Goal: Task Accomplishment & Management: Complete application form

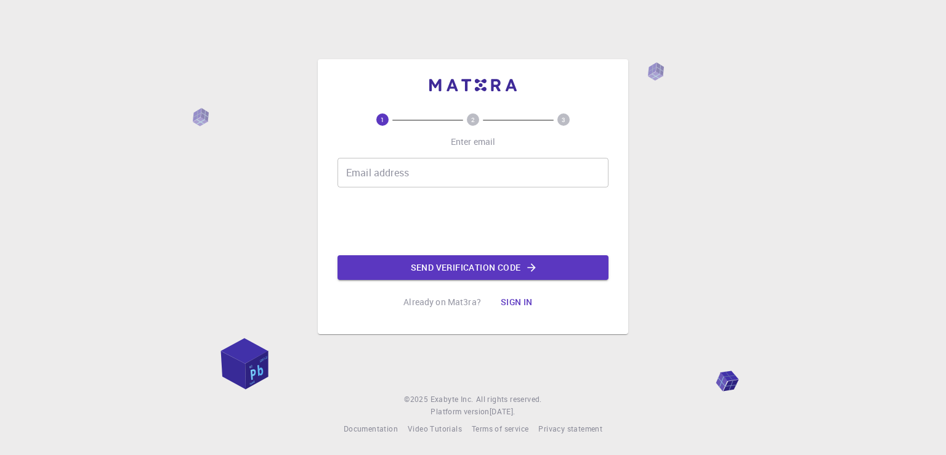
drag, startPoint x: 0, startPoint y: 0, endPoint x: 405, endPoint y: 169, distance: 439.2
click at [405, 169] on input "Email address" at bounding box center [473, 173] width 271 height 30
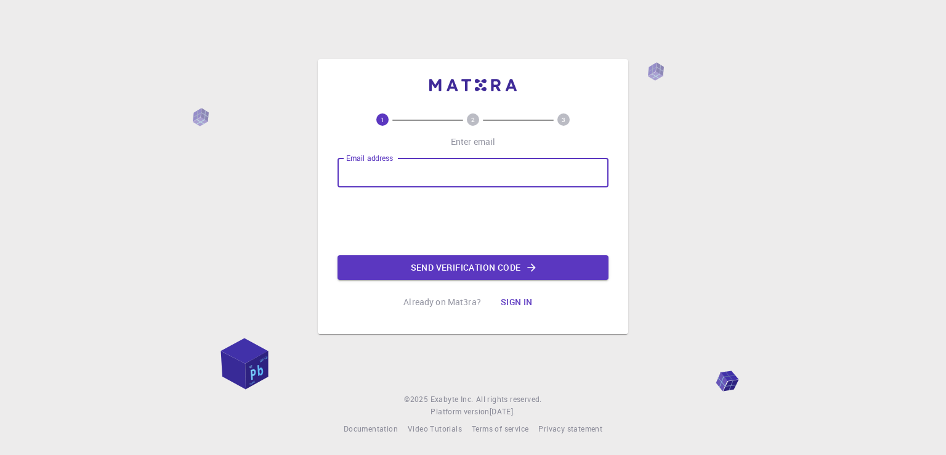
type input "[EMAIL_ADDRESS][DOMAIN_NAME]"
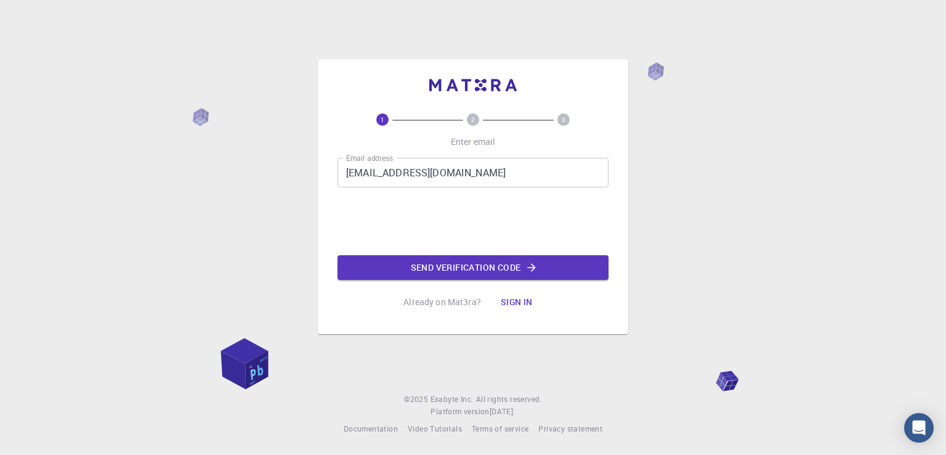
click at [399, 259] on button "Send verification code" at bounding box center [473, 267] width 271 height 25
click at [520, 269] on button "Send verification code" at bounding box center [473, 267] width 271 height 25
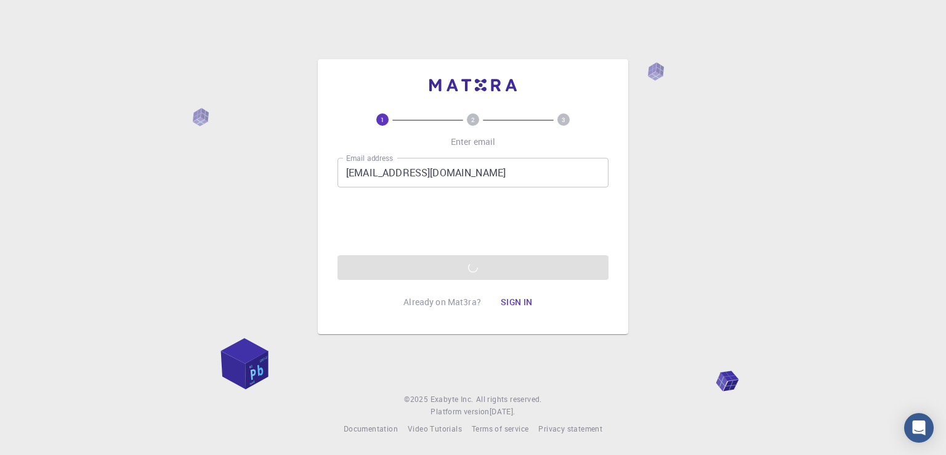
click at [478, 277] on div "Email address [EMAIL_ADDRESS][DOMAIN_NAME] Email address 0cAFcWeA5ZlvBECkd2wiAq…" at bounding box center [473, 219] width 271 height 122
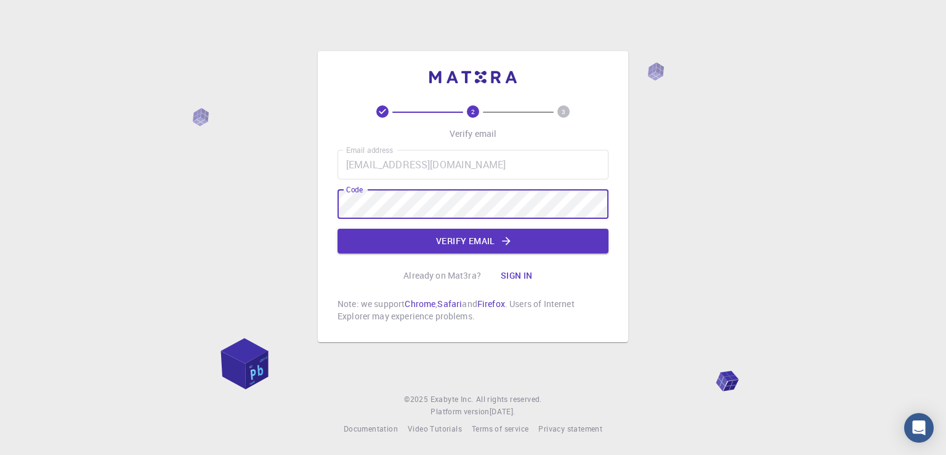
click at [465, 239] on button "Verify email" at bounding box center [473, 241] width 271 height 25
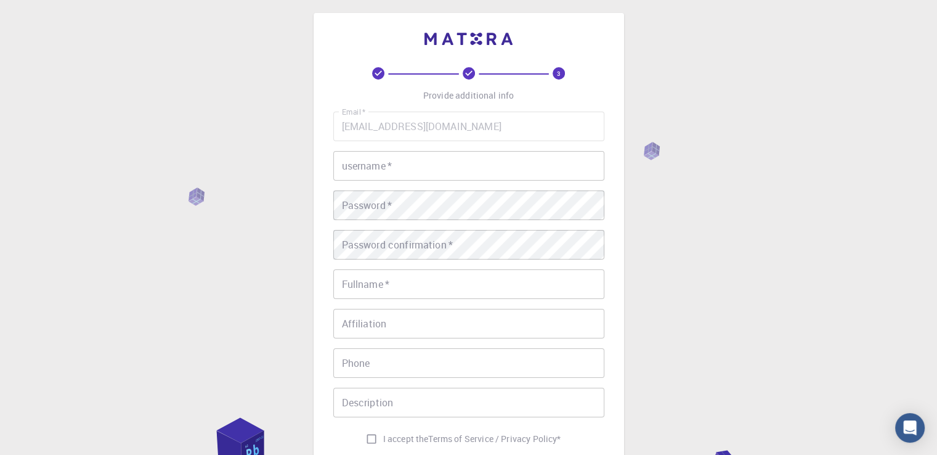
scroll to position [7, 0]
click at [478, 179] on input "username   *" at bounding box center [468, 165] width 271 height 30
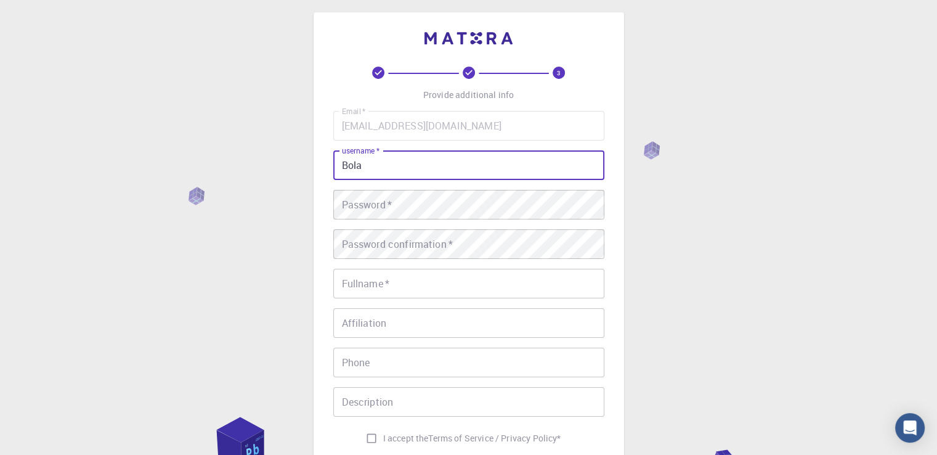
type input "Bola"
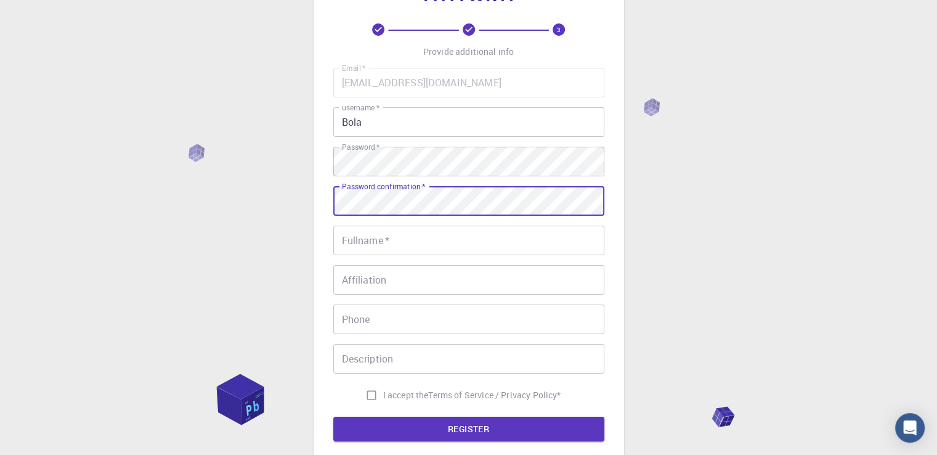
scroll to position [51, 0]
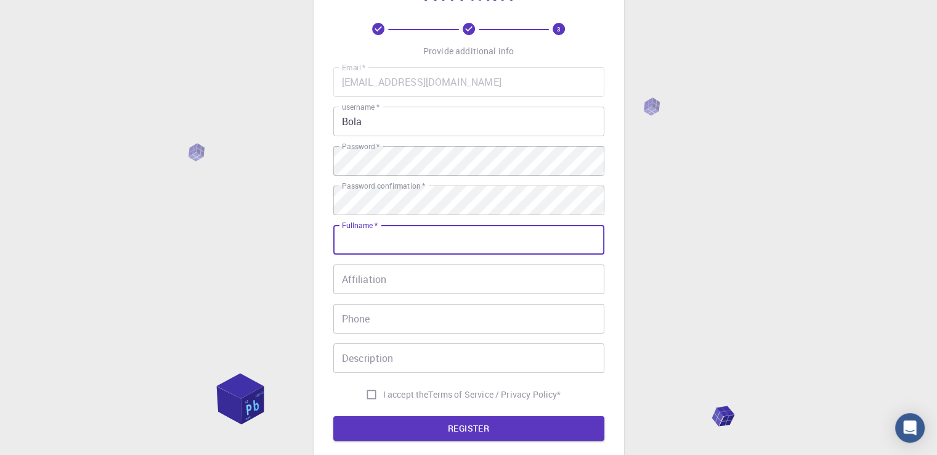
click at [444, 252] on input "Fullname   *" at bounding box center [468, 240] width 271 height 30
type input "Bhala"
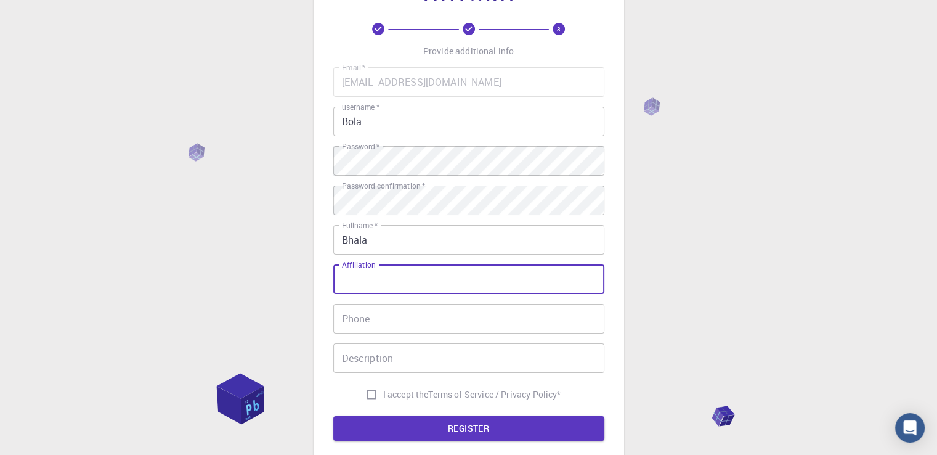
click at [426, 270] on input "Affiliation" at bounding box center [468, 279] width 271 height 30
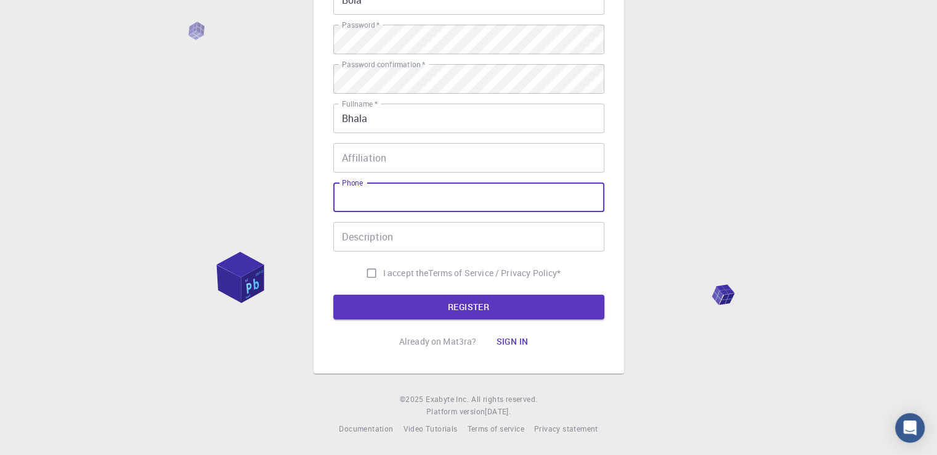
click at [426, 200] on input "Phone" at bounding box center [468, 197] width 271 height 30
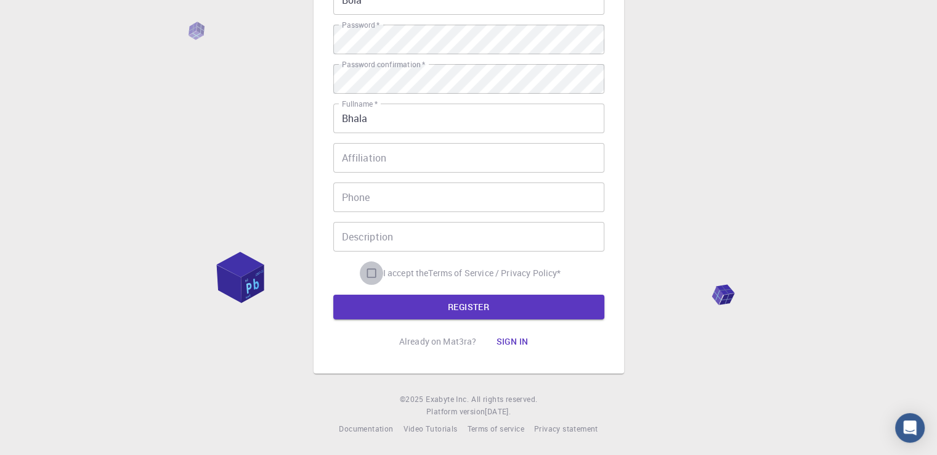
click at [371, 274] on input "I accept the Terms of Service / Privacy Policy *" at bounding box center [371, 272] width 23 height 23
checkbox input "true"
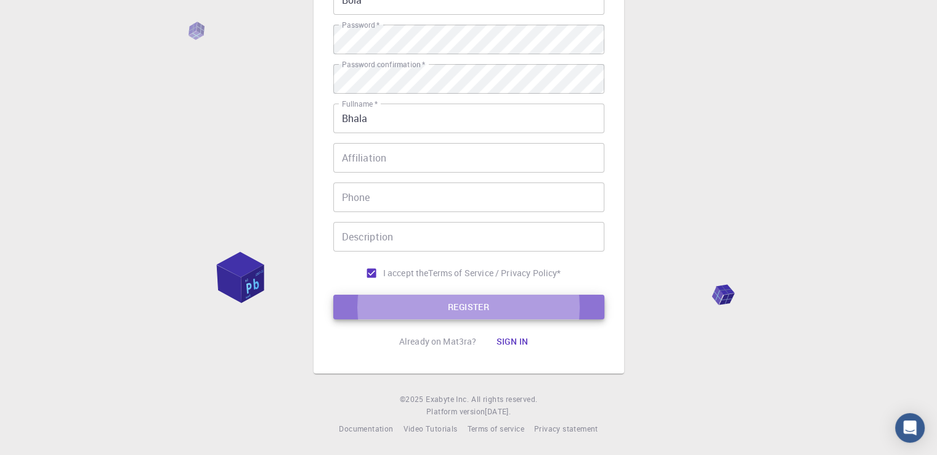
click at [371, 295] on button "REGISTER" at bounding box center [468, 307] width 271 height 25
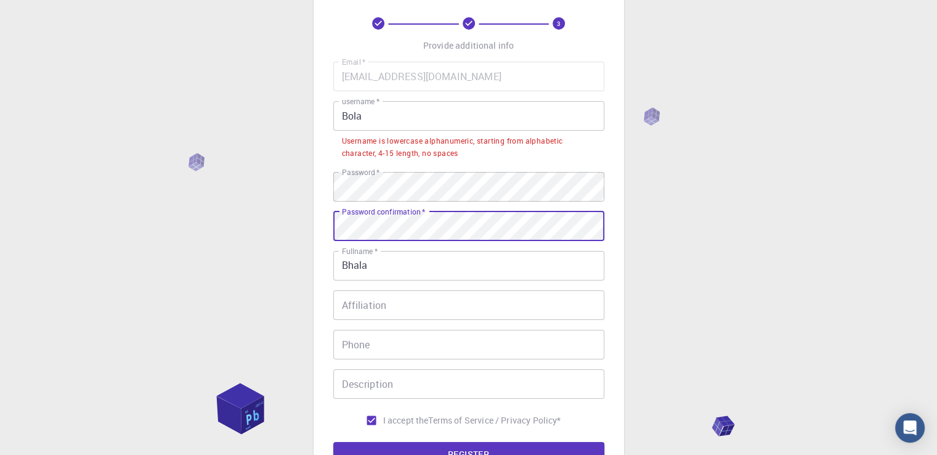
scroll to position [204, 0]
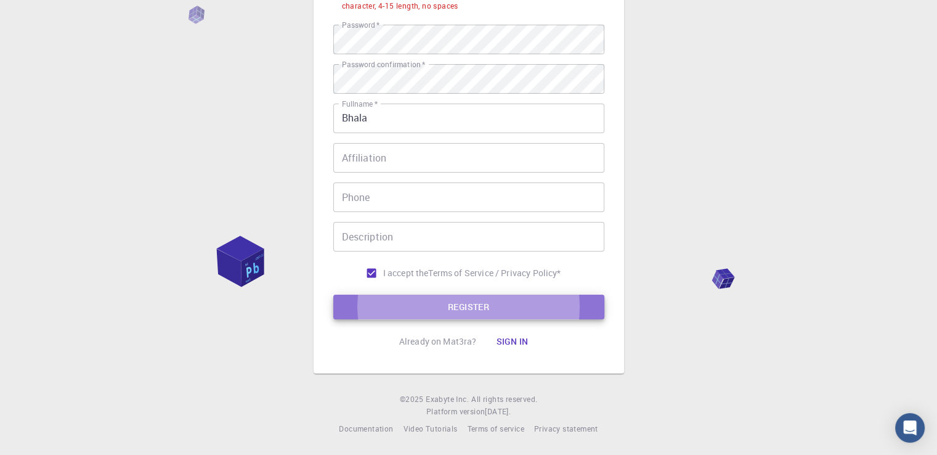
click at [365, 309] on button "REGISTER" at bounding box center [468, 307] width 271 height 25
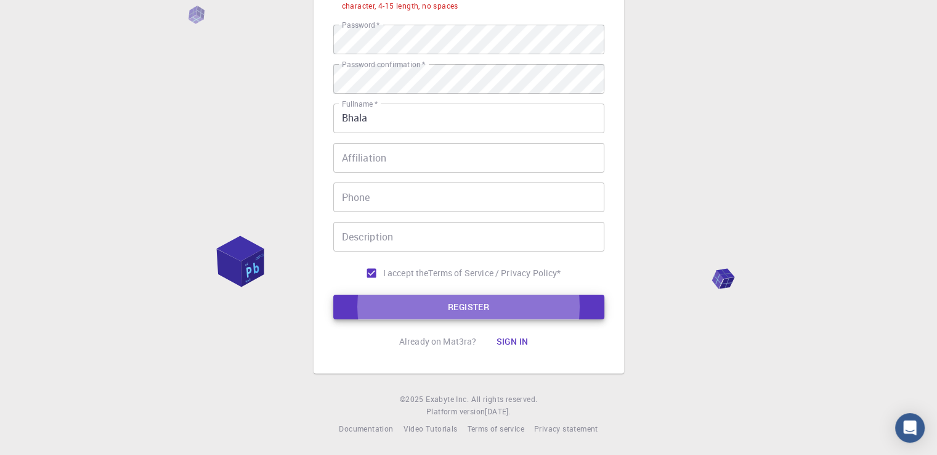
scroll to position [111, 0]
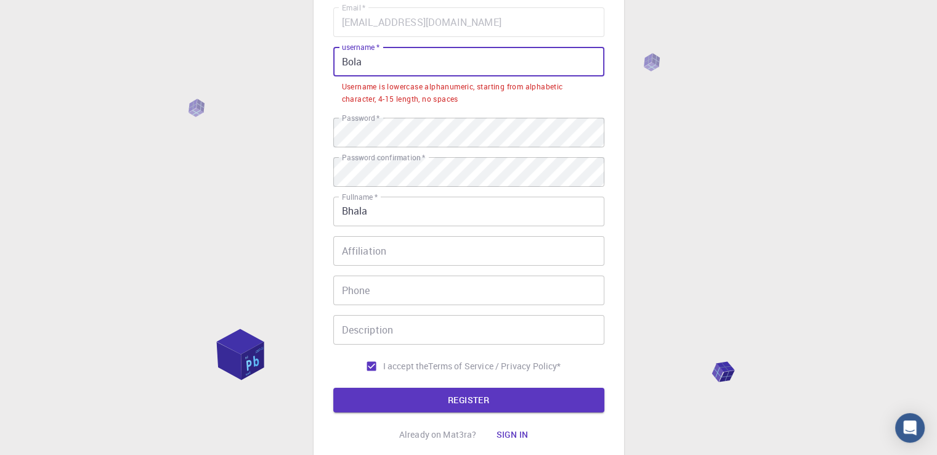
click at [348, 64] on input "Bola" at bounding box center [468, 62] width 271 height 30
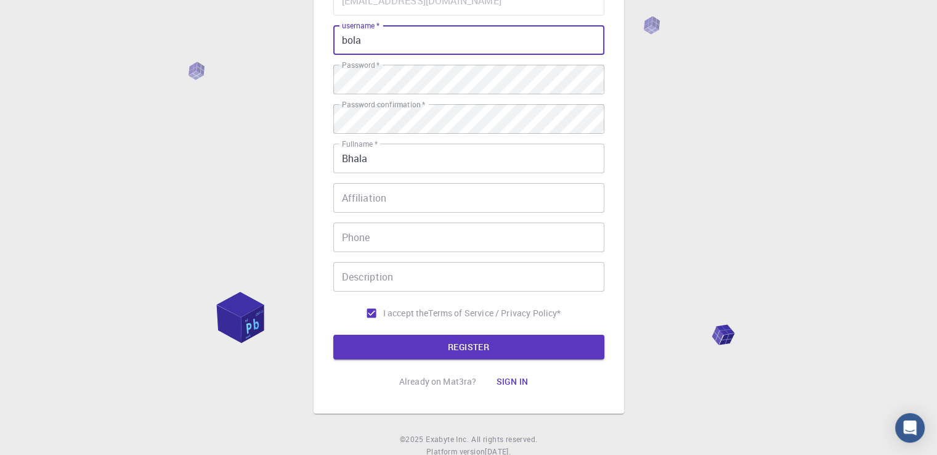
scroll to position [134, 0]
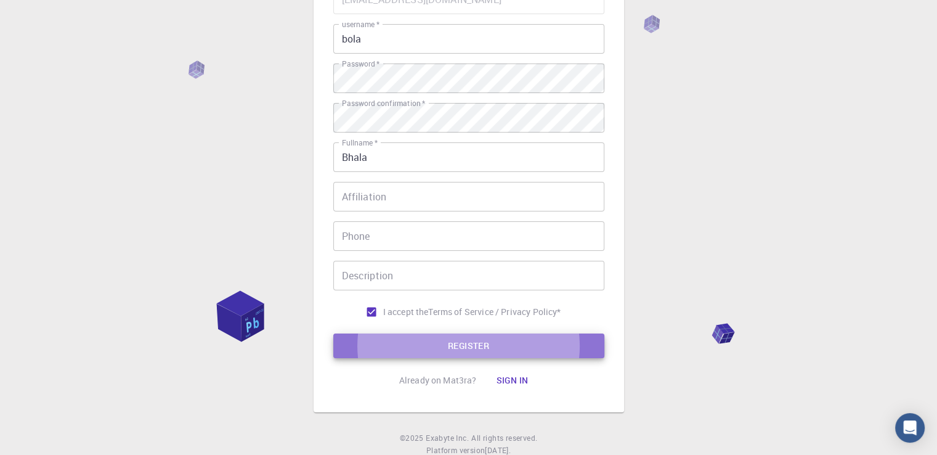
click at [460, 349] on button "REGISTER" at bounding box center [468, 345] width 271 height 25
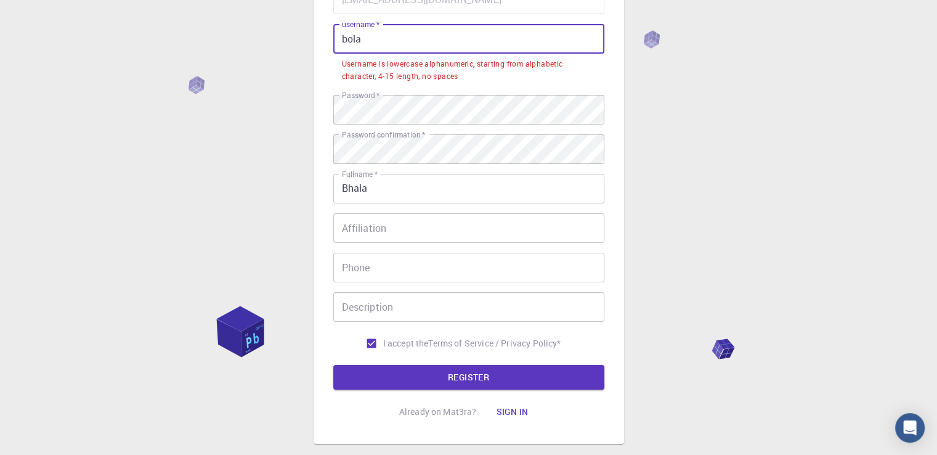
click at [395, 36] on input "bola" at bounding box center [468, 39] width 271 height 30
click at [559, 83] on li "Username is lowercase alphanumeric, starting from alphabetic character, 4-15 le…" at bounding box center [468, 69] width 271 height 31
click at [375, 29] on label "username   *" at bounding box center [361, 24] width 38 height 10
click at [375, 29] on input "bola" at bounding box center [468, 39] width 271 height 30
drag, startPoint x: 378, startPoint y: 35, endPoint x: 387, endPoint y: 41, distance: 11.1
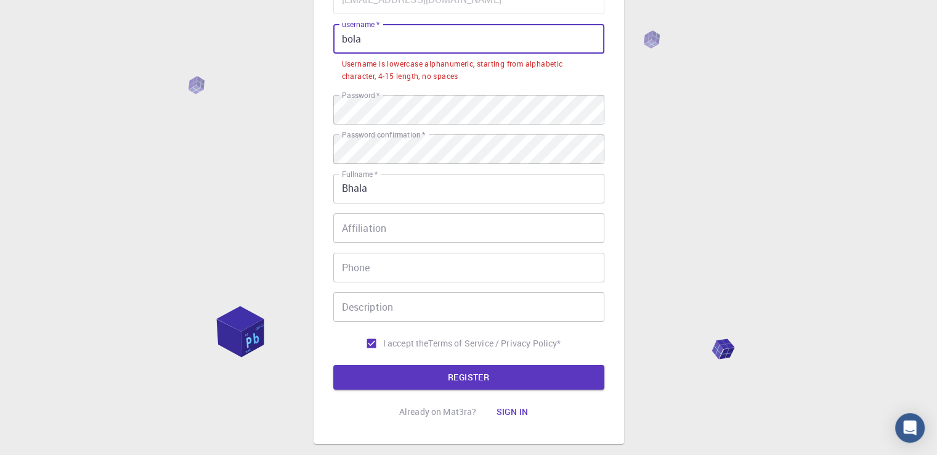
click at [387, 41] on input "bola" at bounding box center [468, 39] width 271 height 30
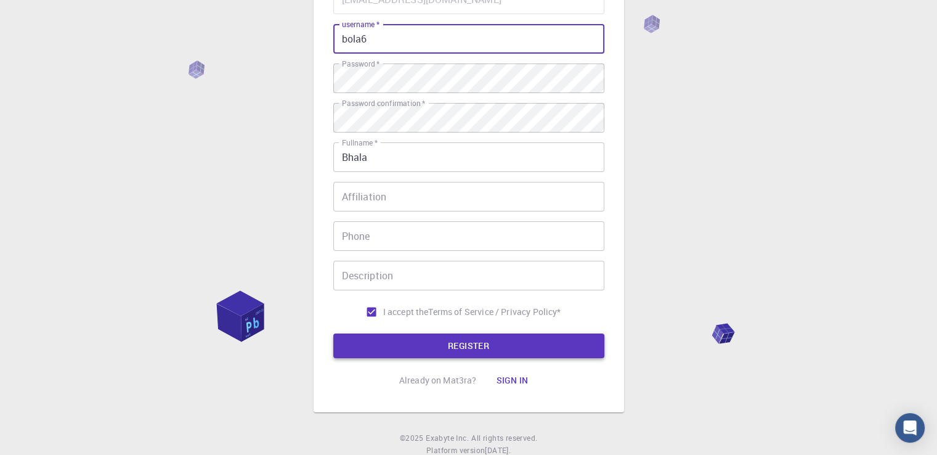
type input "bola6"
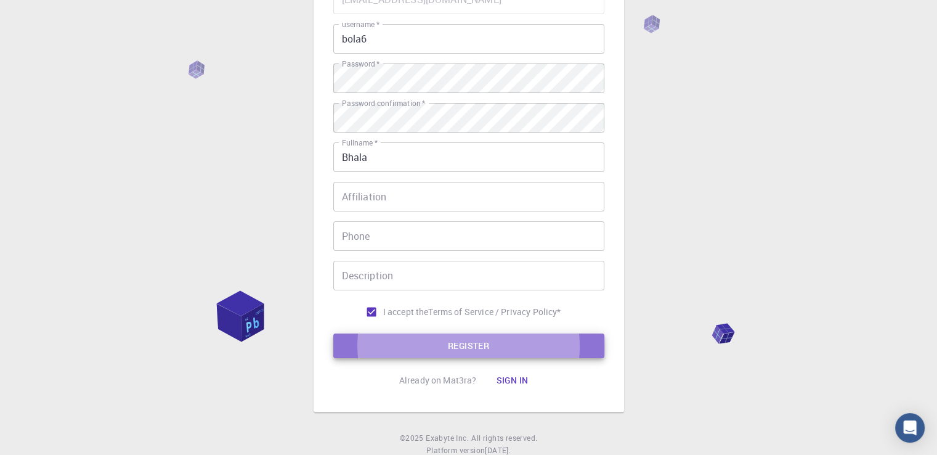
click at [445, 339] on button "REGISTER" at bounding box center [468, 345] width 271 height 25
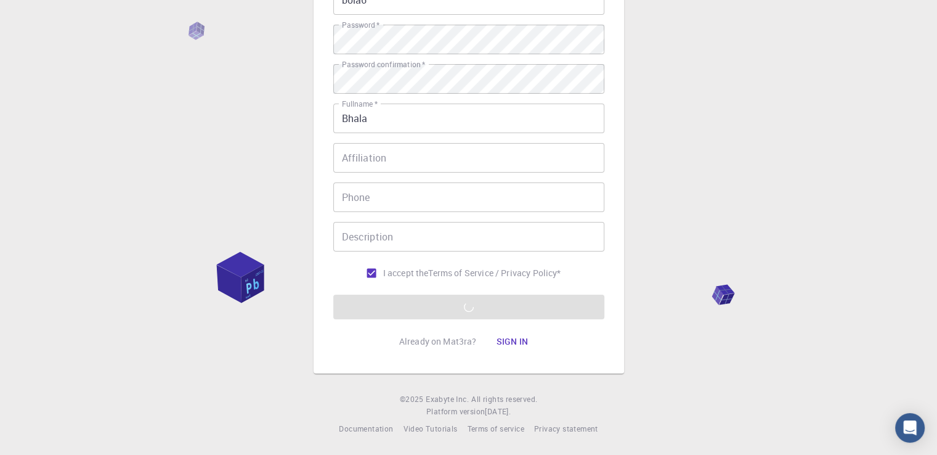
scroll to position [0, 0]
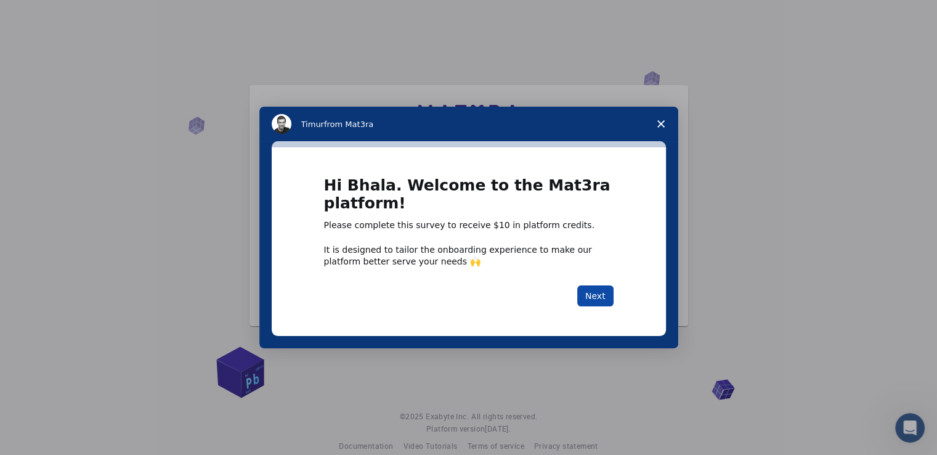
click at [603, 294] on button "Next" at bounding box center [595, 295] width 36 height 21
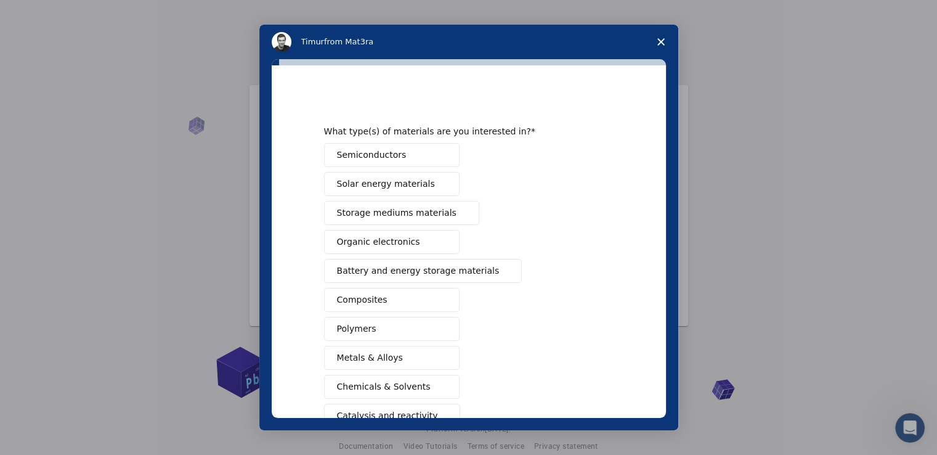
click at [444, 158] on button "Semiconductors" at bounding box center [392, 155] width 136 height 24
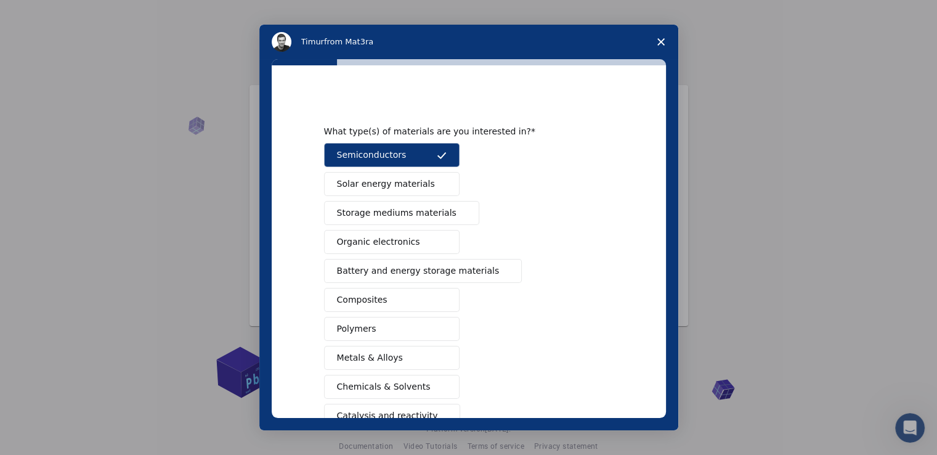
click at [426, 185] on button "Solar energy materials" at bounding box center [392, 184] width 136 height 24
click at [419, 220] on button "Storage mediums materials" at bounding box center [401, 213] width 155 height 24
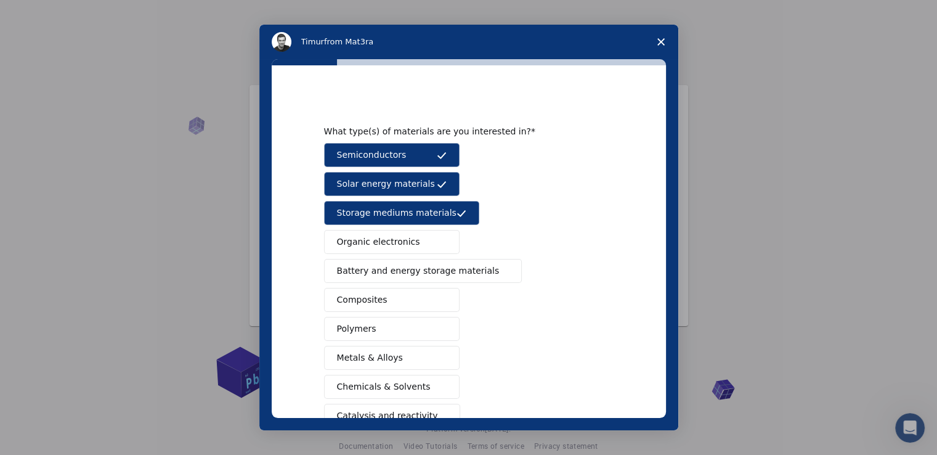
click at [413, 236] on button "Organic electronics" at bounding box center [392, 242] width 136 height 24
click at [404, 272] on span "Battery and energy storage materials" at bounding box center [418, 270] width 163 height 13
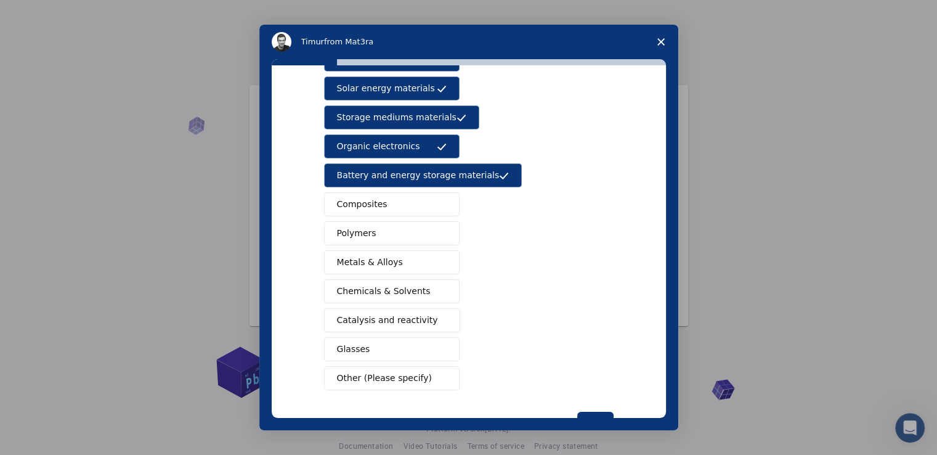
scroll to position [96, 0]
click at [402, 313] on span "Catalysis and reactivity" at bounding box center [387, 319] width 101 height 13
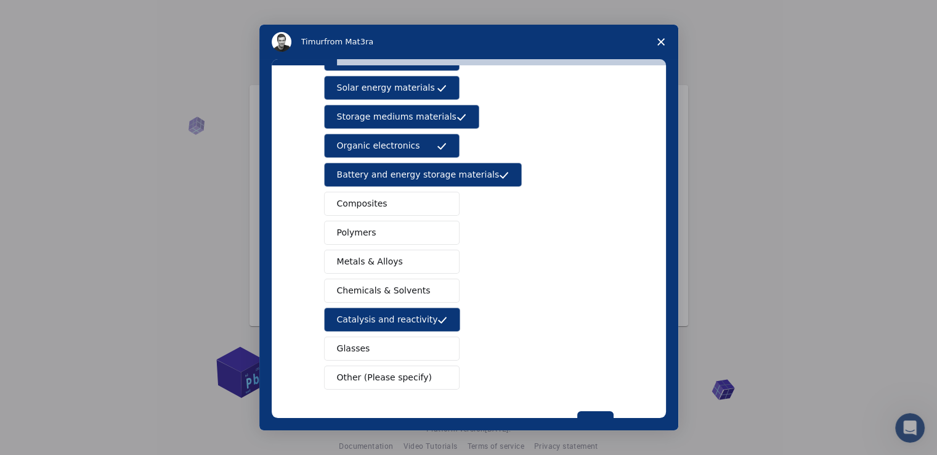
click at [393, 341] on button "Glasses" at bounding box center [392, 348] width 136 height 24
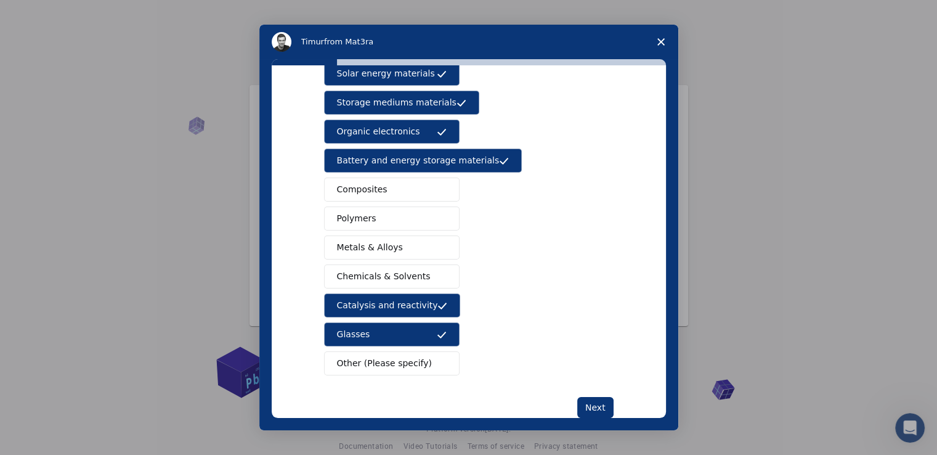
scroll to position [111, 0]
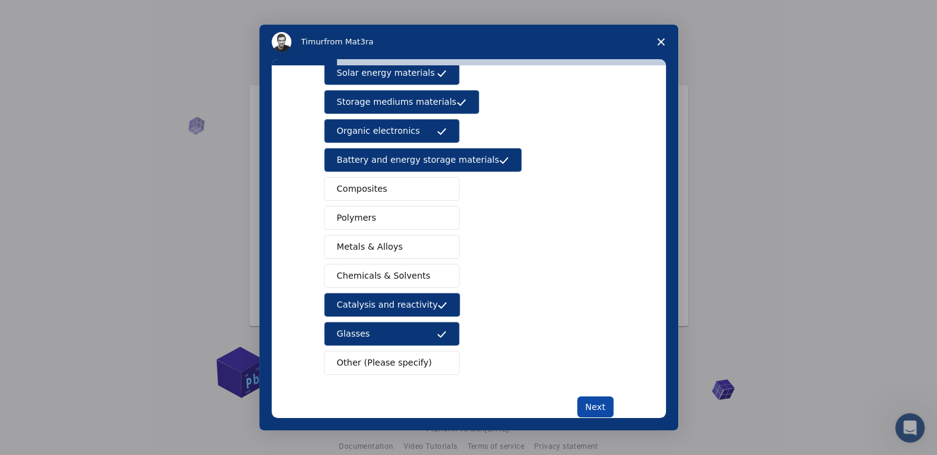
click at [582, 397] on button "Next" at bounding box center [595, 406] width 36 height 21
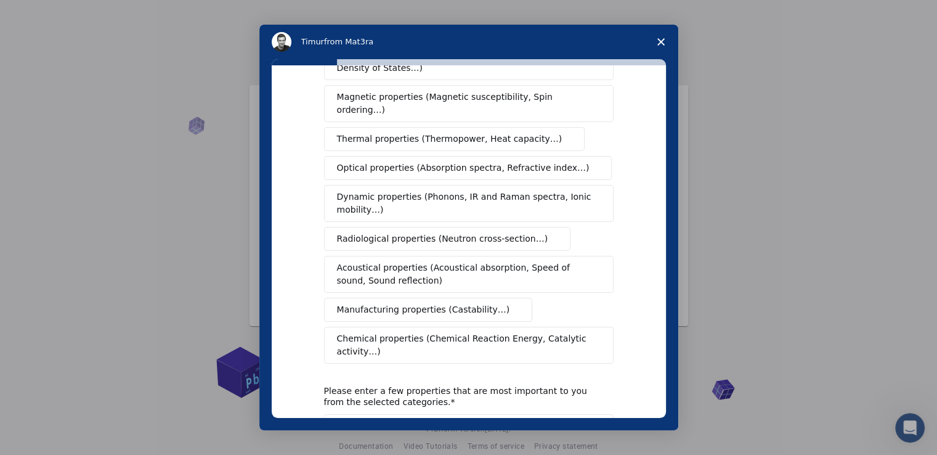
scroll to position [0, 0]
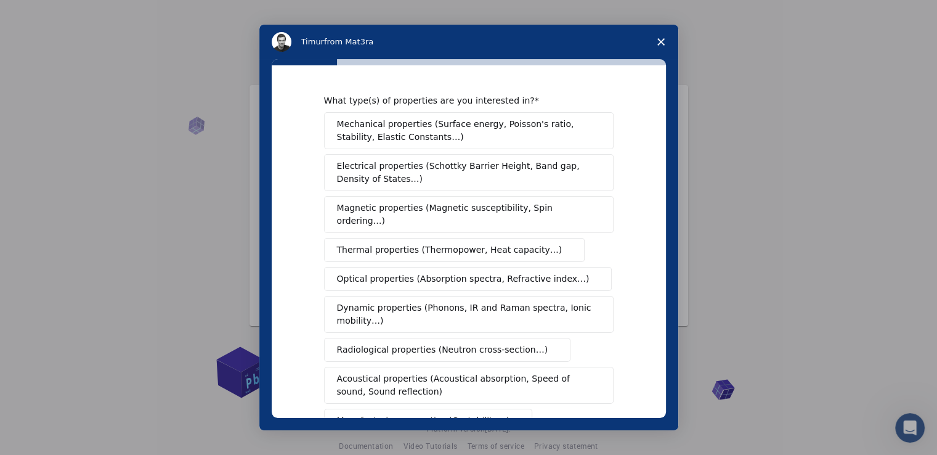
click at [430, 137] on span "Mechanical properties (Surface energy, Poisson's ratio, Stability, Elastic Cons…" at bounding box center [465, 131] width 257 height 26
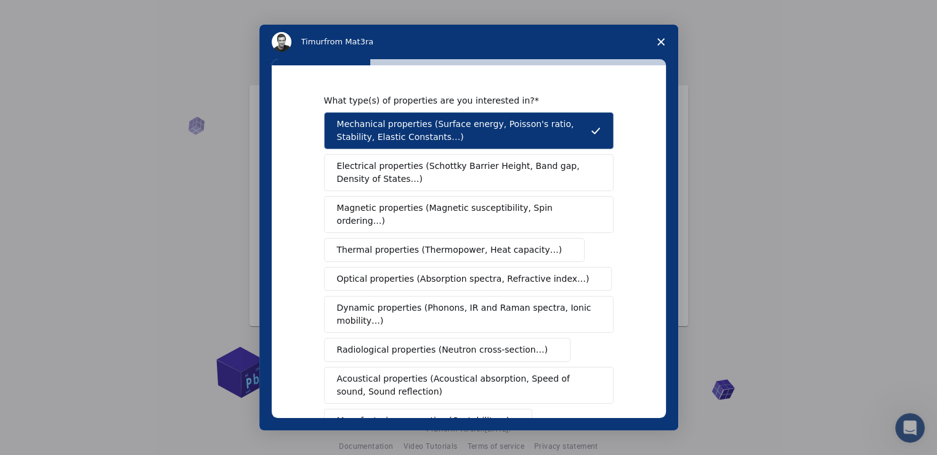
click at [434, 163] on span "Electrical properties (Schottky Barrier Height, Band gap, Density of States…)" at bounding box center [465, 173] width 256 height 26
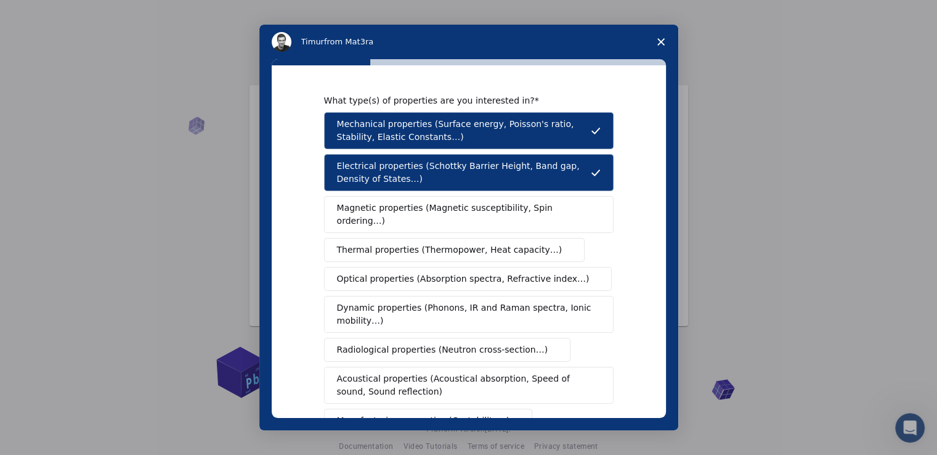
click at [424, 200] on button "Magnetic properties (Magnetic susceptibility, Spin ordering…)" at bounding box center [469, 214] width 290 height 37
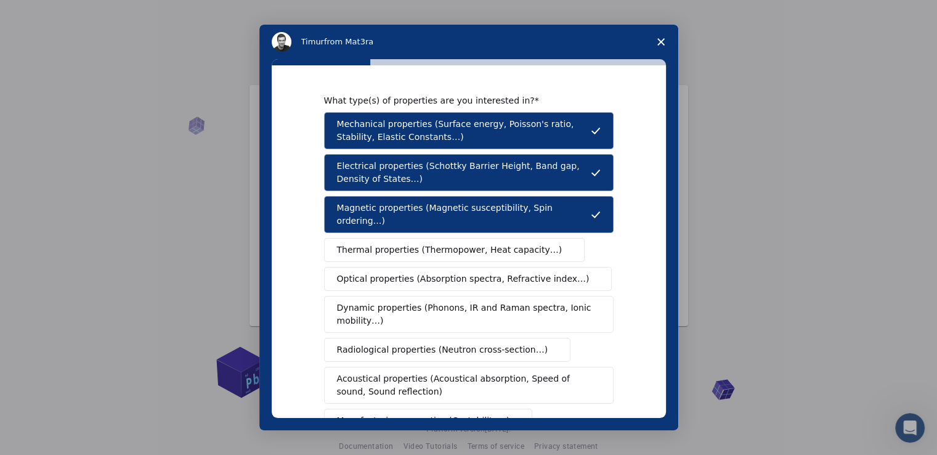
click at [412, 238] on button "Thermal properties (Thermopower, Heat capacity…)" at bounding box center [454, 250] width 261 height 24
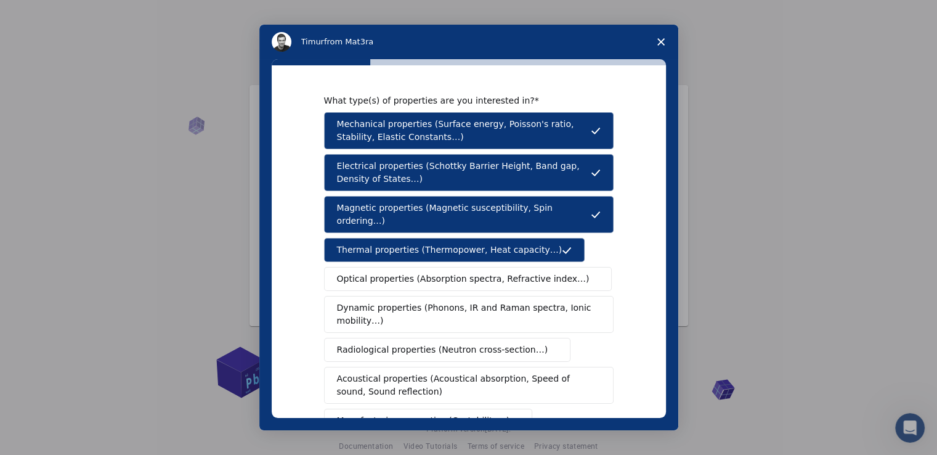
click at [399, 272] on button "Optical properties (Absorption spectra, Refractive index…)" at bounding box center [468, 279] width 288 height 24
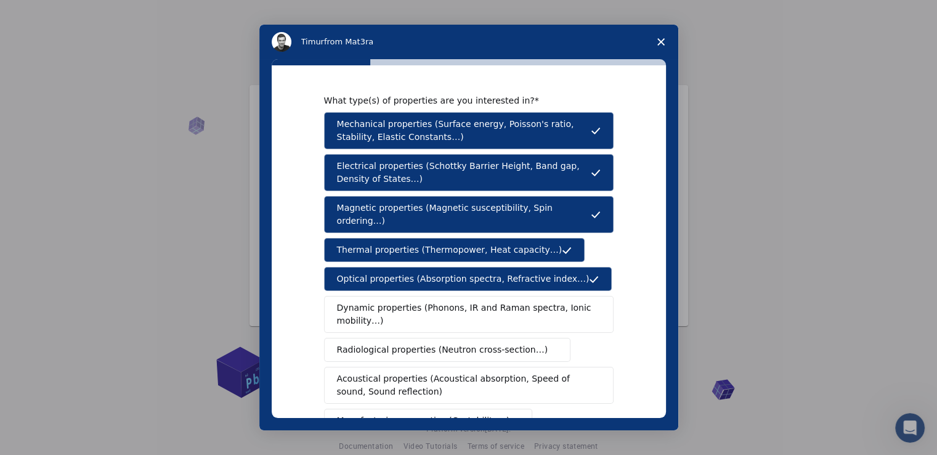
click at [391, 301] on span "Dynamic properties (Phonons, IR and Raman spectra, Ionic mobility…)" at bounding box center [465, 314] width 256 height 26
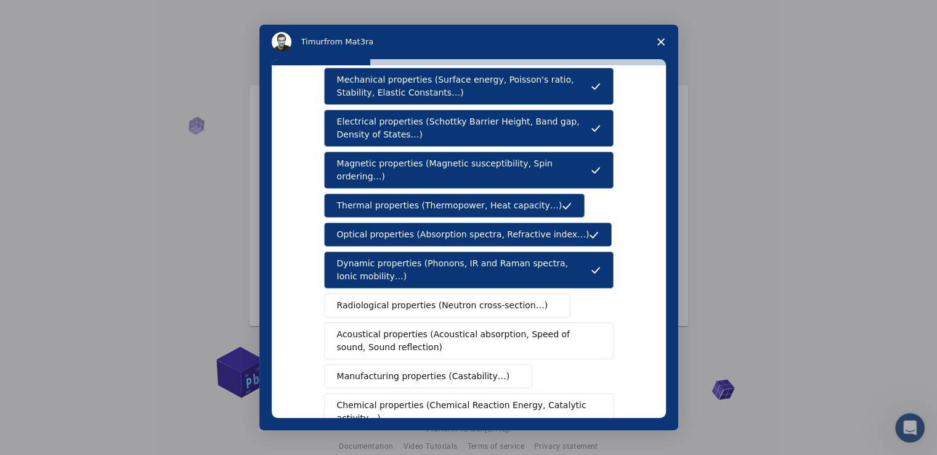
scroll to position [46, 0]
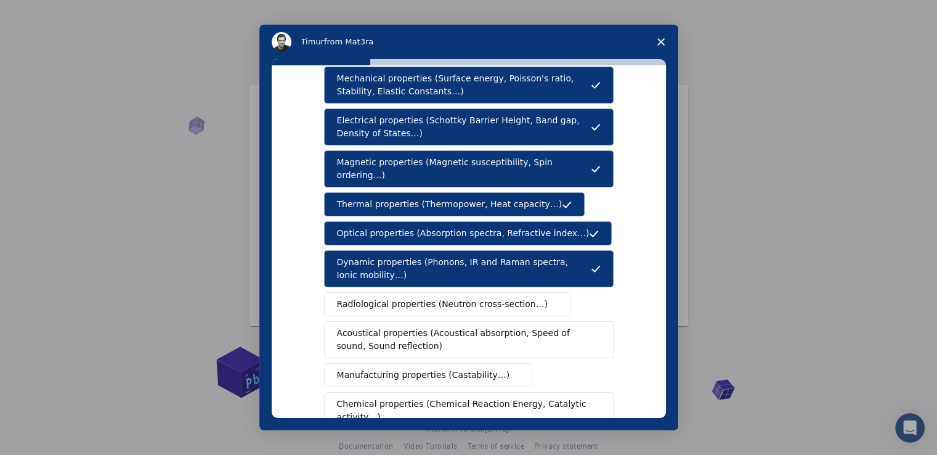
click at [391, 299] on button "Radiological properties (Neutron cross-section…)" at bounding box center [447, 304] width 247 height 24
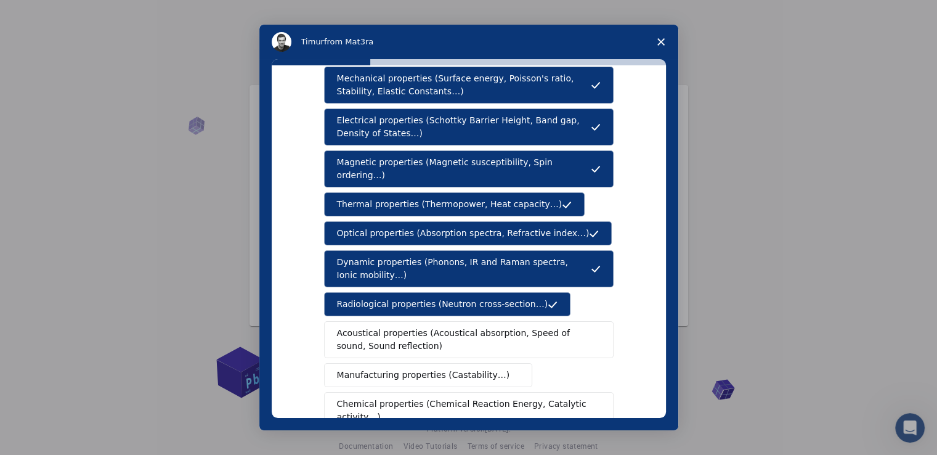
click at [376, 330] on span "Acoustical properties (Acoustical absorption, Speed of sound, Sound reflection)" at bounding box center [465, 340] width 256 height 26
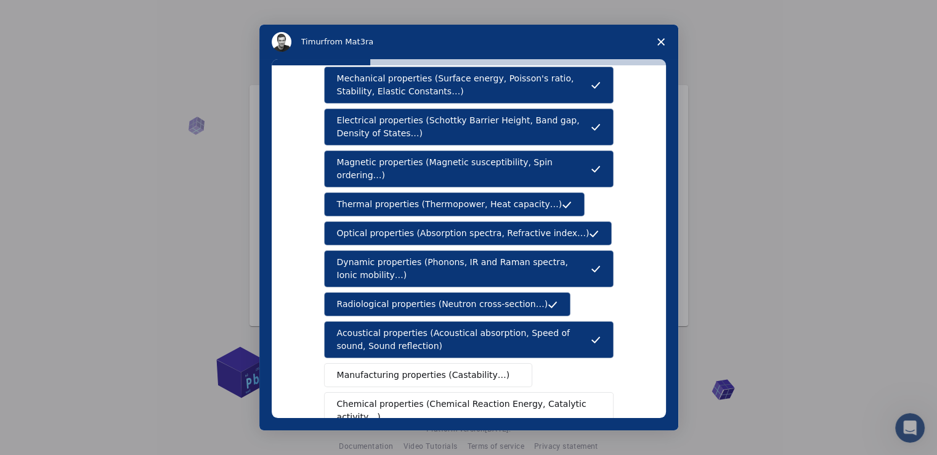
click at [367, 368] on span "Manufacturing properties (Castability…)" at bounding box center [423, 374] width 173 height 13
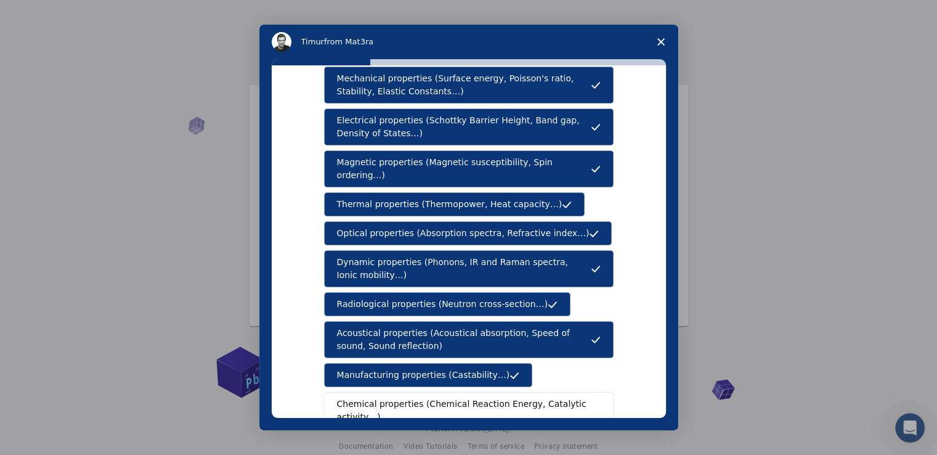
click at [366, 392] on button "Chemical properties (Chemical Reaction Energy, Catalytic activity…)" at bounding box center [469, 410] width 290 height 37
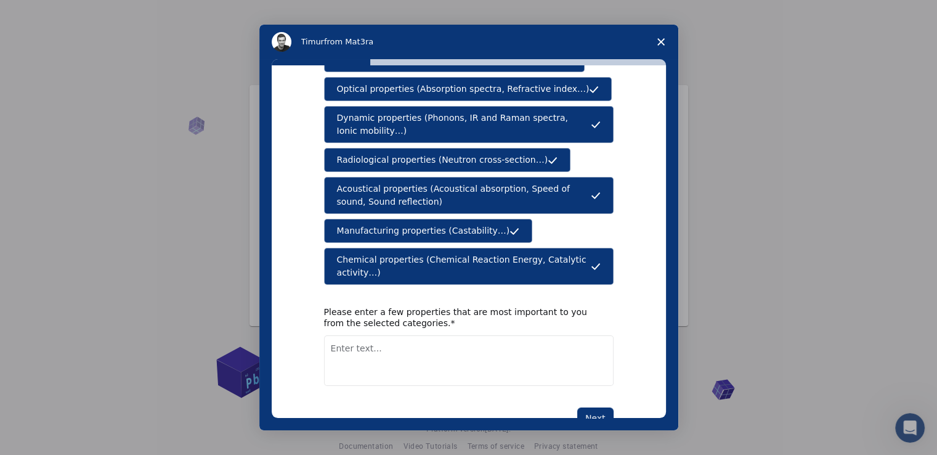
scroll to position [191, 0]
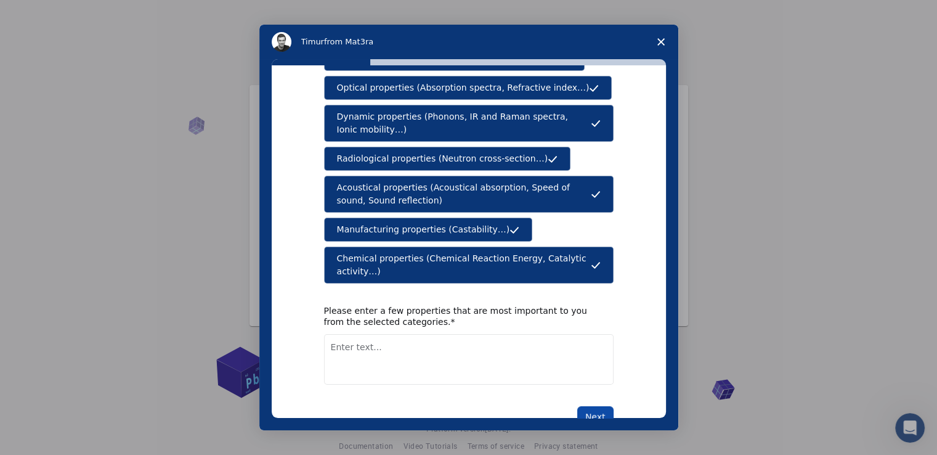
click at [592, 406] on button "Next" at bounding box center [595, 416] width 36 height 21
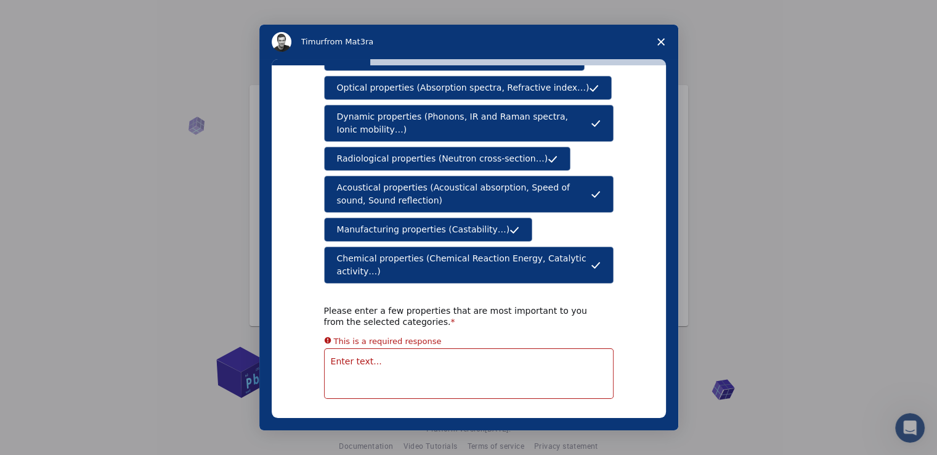
click at [527, 334] on div "This is a required response" at bounding box center [469, 341] width 290 height 15
click at [518, 252] on span "Chemical properties (Chemical Reaction Energy, Catalytic activity…)" at bounding box center [464, 265] width 254 height 26
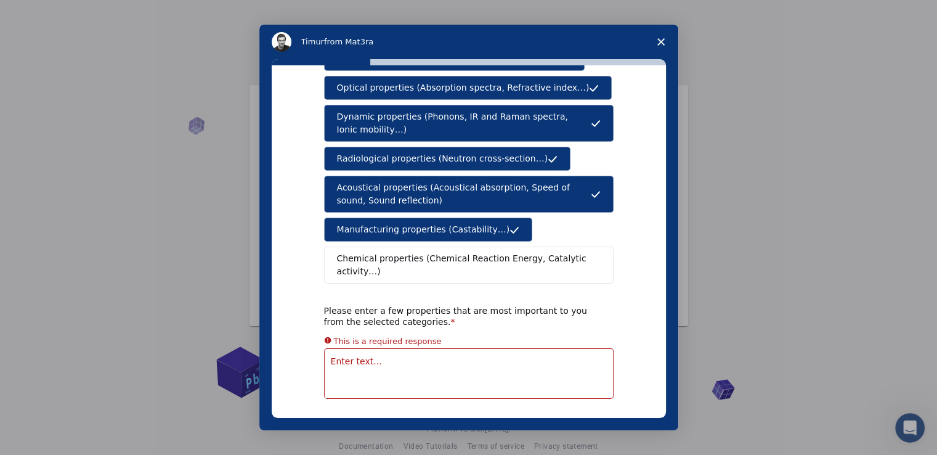
click at [518, 252] on span "Chemical properties (Chemical Reaction Energy, Catalytic activity…)" at bounding box center [464, 265] width 255 height 26
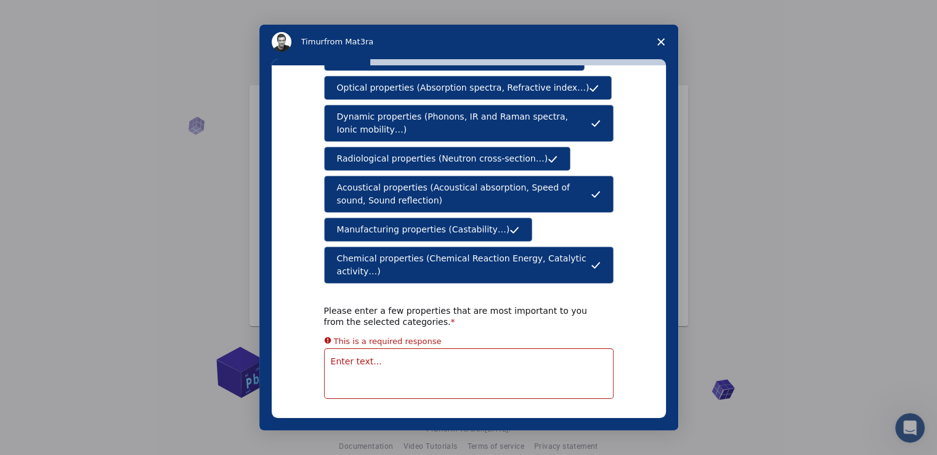
click at [661, 52] on span "Close survey" at bounding box center [661, 42] width 35 height 35
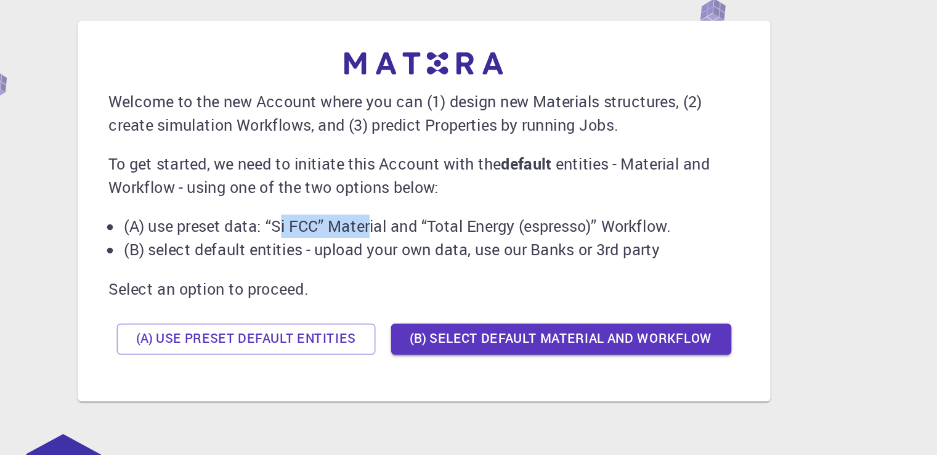
drag, startPoint x: 378, startPoint y: 214, endPoint x: 445, endPoint y: 218, distance: 66.7
click at [445, 218] on li "(A) use preset data: “Si FCC” Material and “Total Energy (espresso)” Workflow." at bounding box center [473, 215] width 389 height 15
drag, startPoint x: 486, startPoint y: 214, endPoint x: 559, endPoint y: 214, distance: 73.3
click at [559, 214] on li "(A) use preset data: “Si FCC” Material and “Total Energy (espresso)” Workflow." at bounding box center [473, 215] width 389 height 15
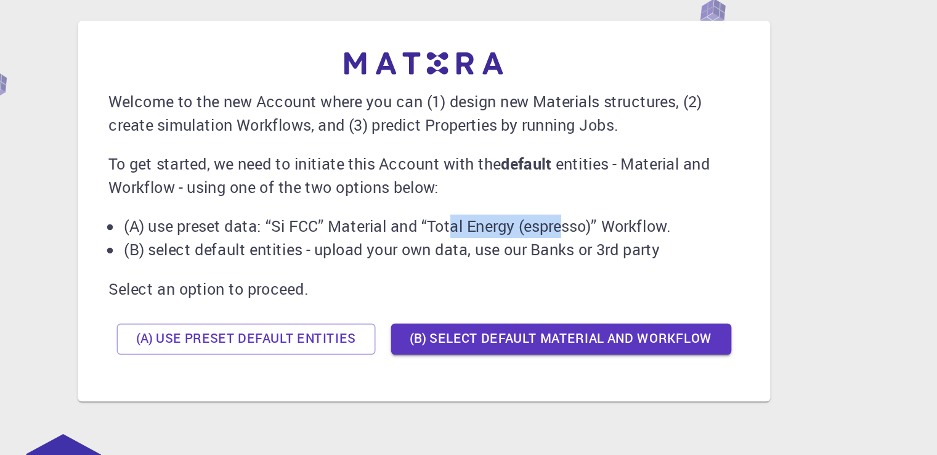
click at [559, 214] on li "(A) use preset data: “Si FCC” Material and “Total Energy (espresso)” Workflow." at bounding box center [473, 215] width 389 height 15
drag, startPoint x: 277, startPoint y: 215, endPoint x: 299, endPoint y: 221, distance: 22.9
click at [299, 221] on ul "(A) use preset data: “Si FCC” Material and “Total Energy (espresso)” Workflow. …" at bounding box center [468, 223] width 399 height 30
click at [299, 221] on li "(A) use preset data: “Si FCC” Material and “Total Energy (espresso)” Workflow." at bounding box center [473, 215] width 389 height 15
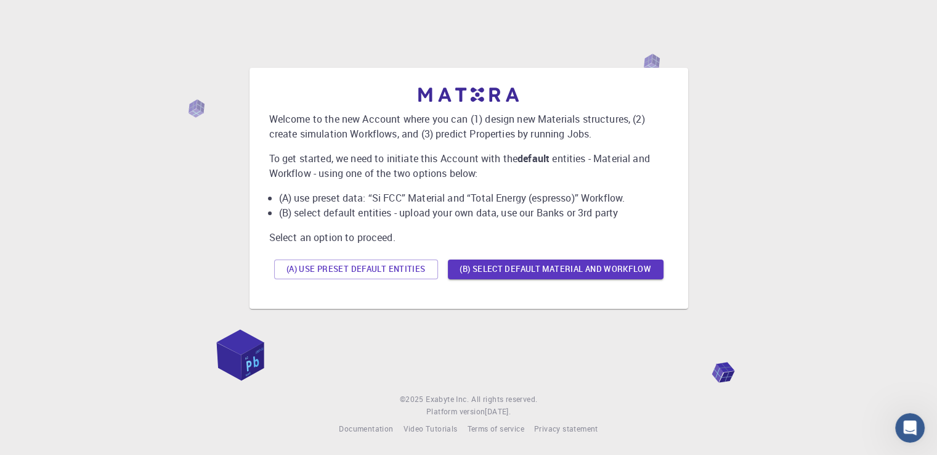
scroll to position [0, 0]
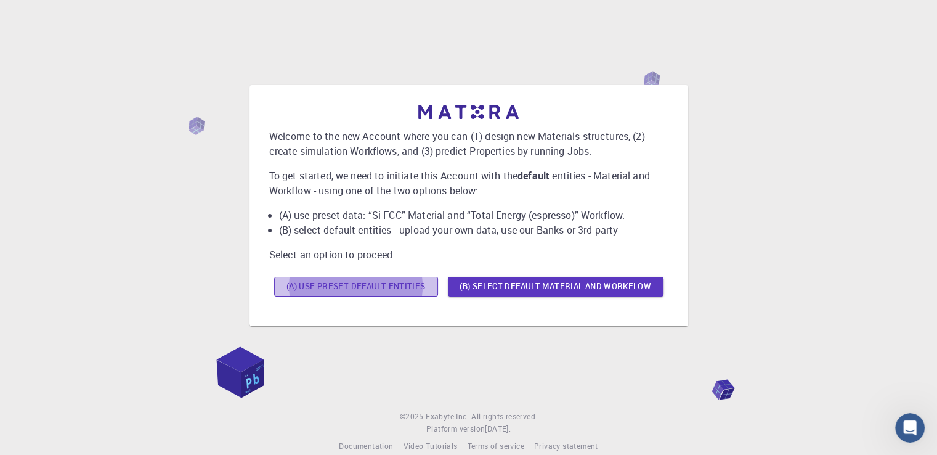
click at [421, 284] on button "(A) Use preset default entities" at bounding box center [356, 287] width 164 height 20
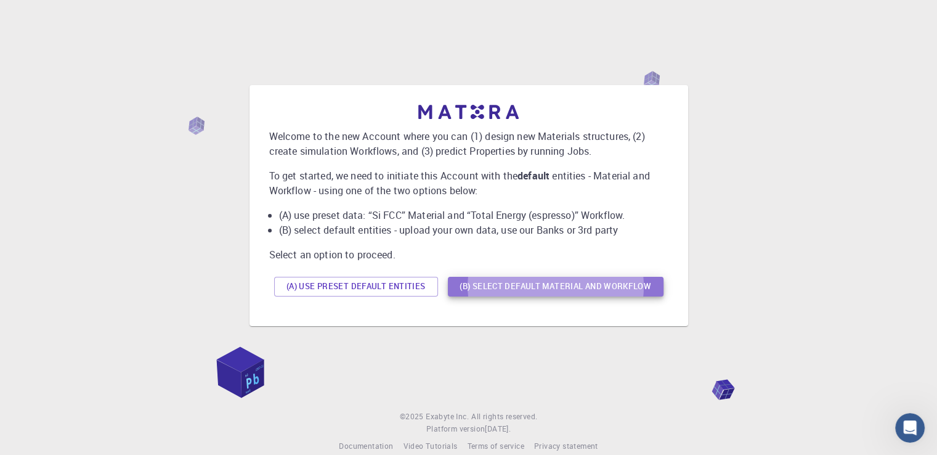
click at [477, 285] on button "(B) Select default material and workflow" at bounding box center [556, 287] width 216 height 20
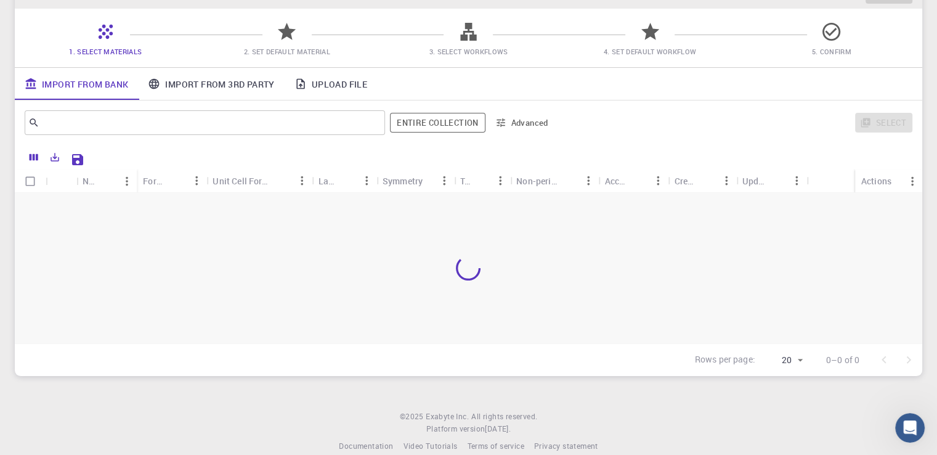
scroll to position [100, 0]
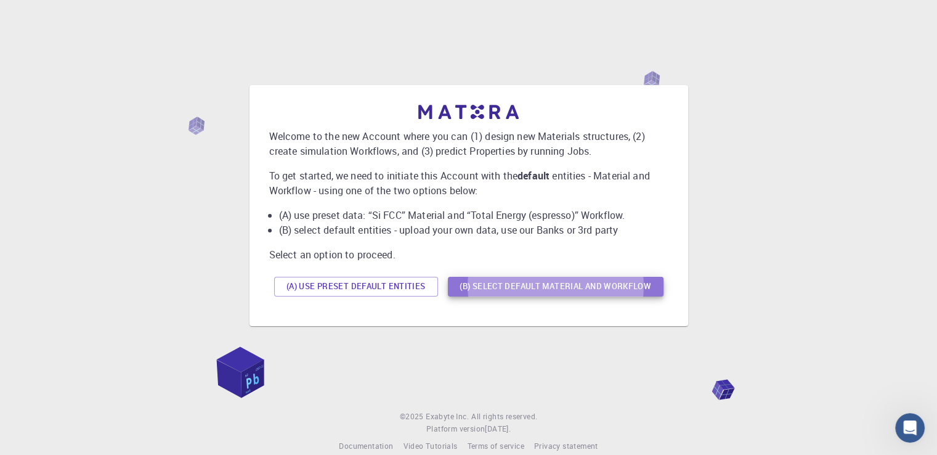
click at [578, 288] on button "(B) Select default material and workflow" at bounding box center [556, 287] width 216 height 20
